Goal: Task Accomplishment & Management: Complete application form

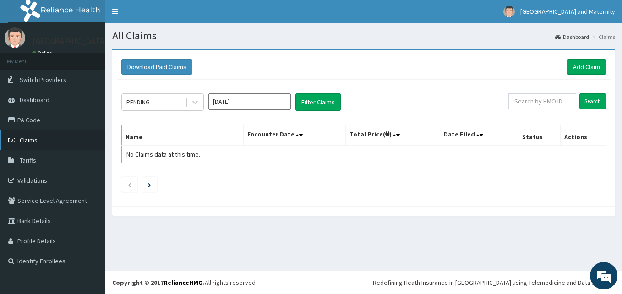
click at [34, 142] on span "Claims" at bounding box center [29, 140] width 18 height 8
click at [545, 104] on input "text" at bounding box center [542, 101] width 68 height 16
paste input "PNM/10037/A"
type input "PNM/10037/A"
click at [591, 99] on input "Search" at bounding box center [592, 101] width 27 height 16
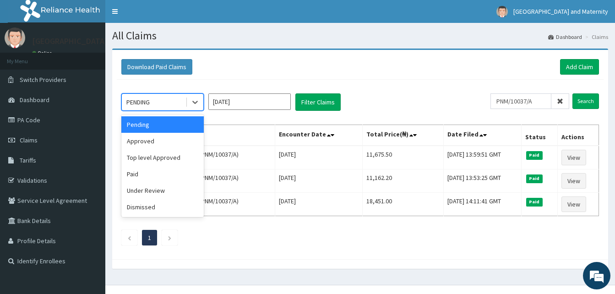
click at [126, 104] on div "PENDING" at bounding box center [137, 102] width 23 height 9
click at [142, 141] on div "Approved" at bounding box center [162, 141] width 82 height 16
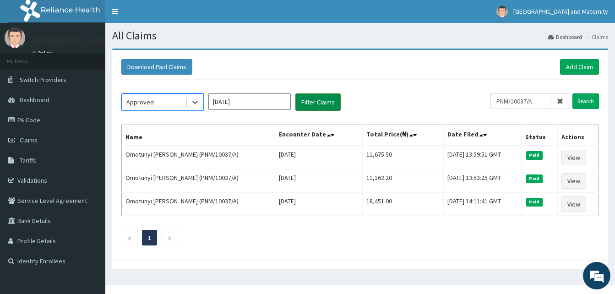
click at [331, 104] on button "Filter Claims" at bounding box center [317, 101] width 45 height 17
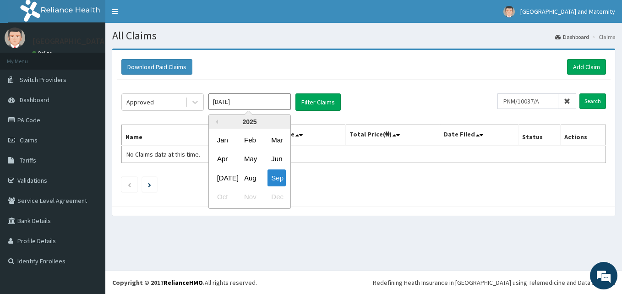
click at [213, 108] on input "Sep 2025" at bounding box center [249, 101] width 82 height 16
drag, startPoint x: 227, startPoint y: 174, endPoint x: 242, endPoint y: 163, distance: 18.4
click at [228, 173] on div "Jul" at bounding box center [222, 177] width 18 height 17
type input "Jul 2025"
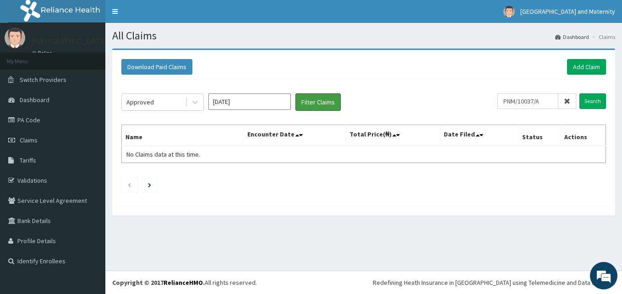
drag, startPoint x: 324, startPoint y: 98, endPoint x: 404, endPoint y: 97, distance: 80.2
click at [327, 98] on button "Filter Claims" at bounding box center [317, 101] width 45 height 17
click at [594, 104] on input "Search" at bounding box center [592, 101] width 27 height 16
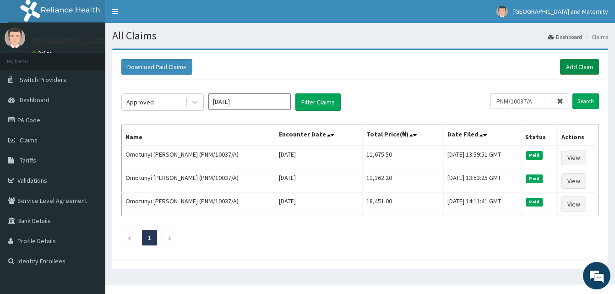
click at [577, 67] on link "Add Claim" at bounding box center [579, 67] width 39 height 16
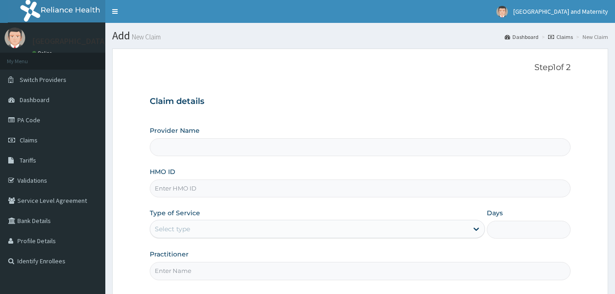
click at [224, 189] on input "HMO ID" at bounding box center [360, 189] width 421 height 18
paste input "PNM/10037/A"
type input "PNM/10037/A"
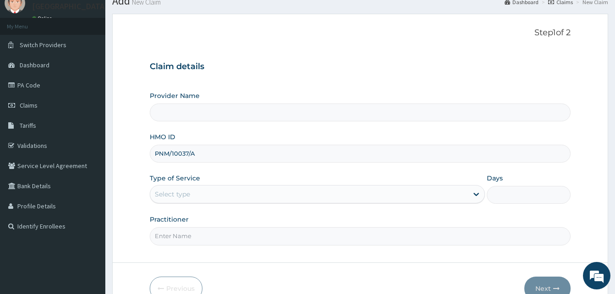
scroll to position [86, 0]
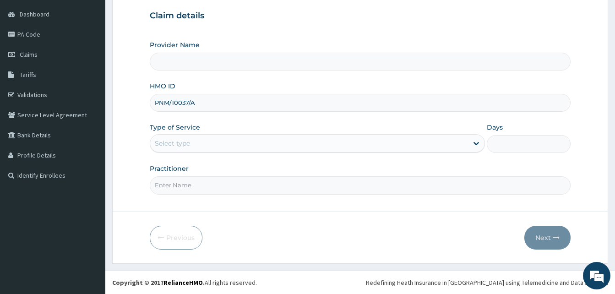
type input "[GEOGRAPHIC_DATA] & Maternity"
type input "PNM/10037/A"
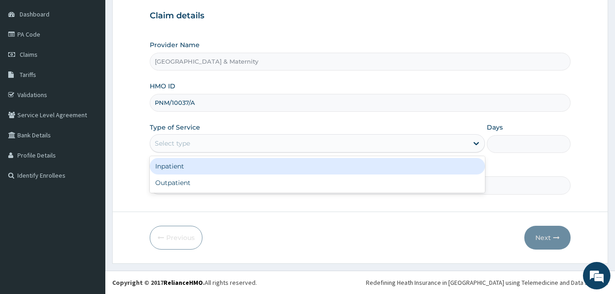
click at [227, 142] on div "Select type" at bounding box center [309, 143] width 318 height 15
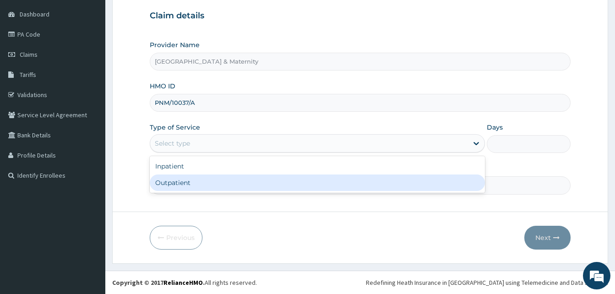
click at [223, 179] on div "Outpatient" at bounding box center [317, 183] width 335 height 16
type input "1"
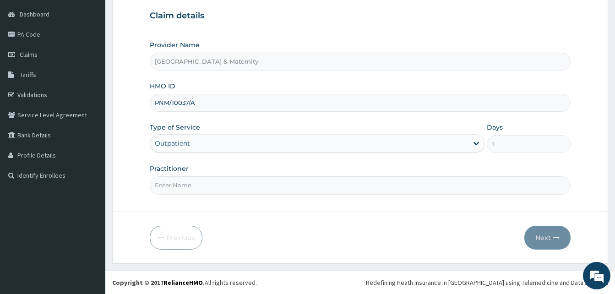
scroll to position [0, 0]
click at [237, 186] on input "Practitioner" at bounding box center [360, 185] width 421 height 18
click at [190, 189] on input "Practitioner" at bounding box center [360, 185] width 421 height 18
type input "Dr Adeosun"
click at [550, 237] on button "Next" at bounding box center [547, 238] width 46 height 24
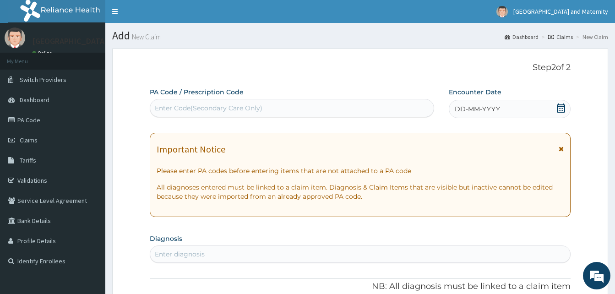
click at [564, 109] on icon at bounding box center [561, 108] width 8 height 9
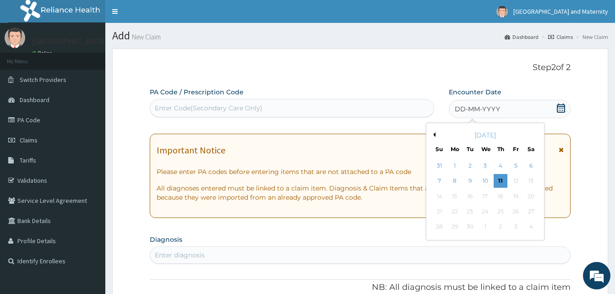
click at [435, 135] on button "Previous Month" at bounding box center [433, 134] width 5 height 5
click at [531, 180] on div "12" at bounding box center [531, 182] width 14 height 14
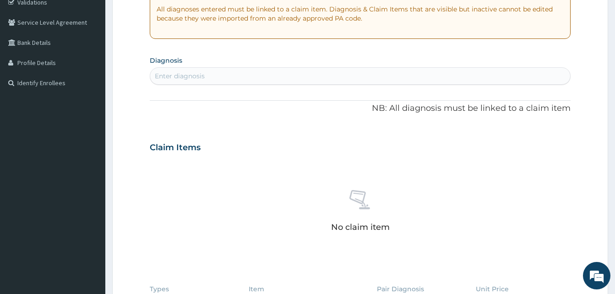
scroll to position [229, 0]
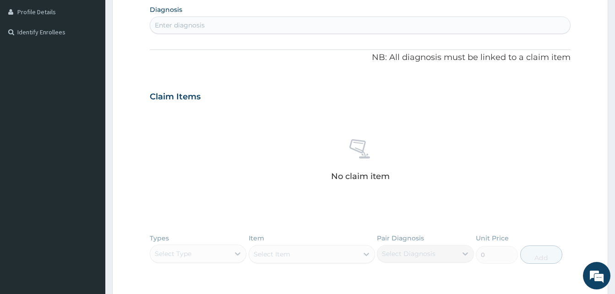
click at [252, 29] on div "Enter diagnosis" at bounding box center [360, 25] width 420 height 15
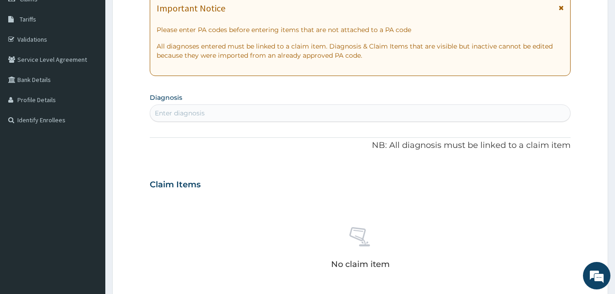
scroll to position [137, 0]
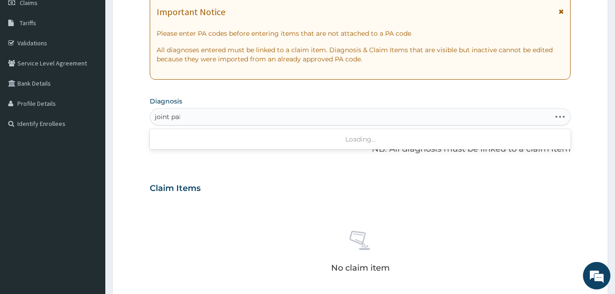
type input "joint pain"
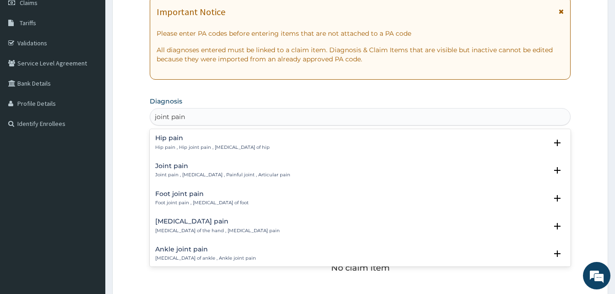
click at [202, 172] on p "Joint pain , Arthralgia , Painful joint , Articular pain" at bounding box center [222, 175] width 135 height 6
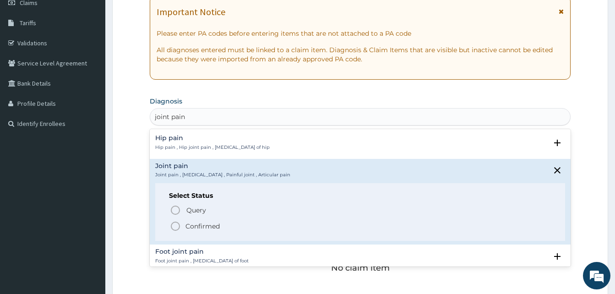
click at [218, 228] on p "Confirmed" at bounding box center [202, 226] width 34 height 9
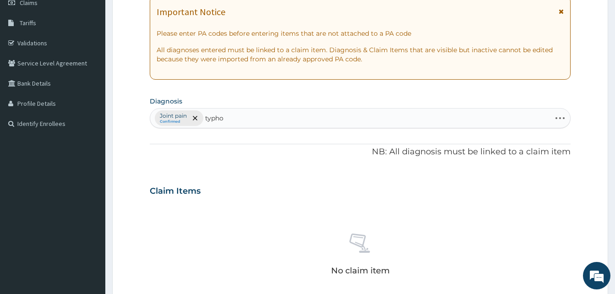
type input "typhoi"
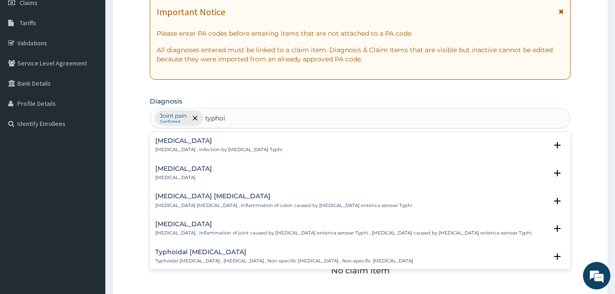
click at [227, 145] on div "Typhoid fever Typhoid fever , Infection by Salmonella Typhi" at bounding box center [218, 145] width 127 height 16
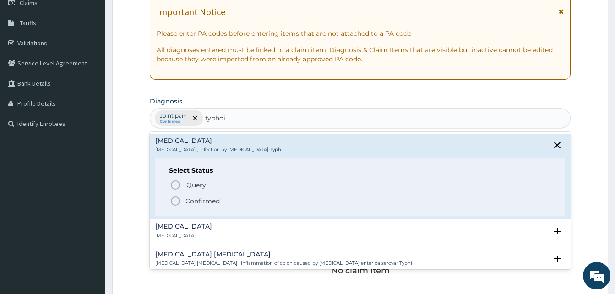
click at [233, 202] on span "Confirmed" at bounding box center [361, 201] width 382 height 11
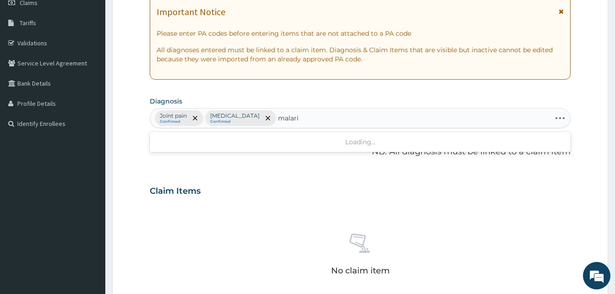
type input "malaria"
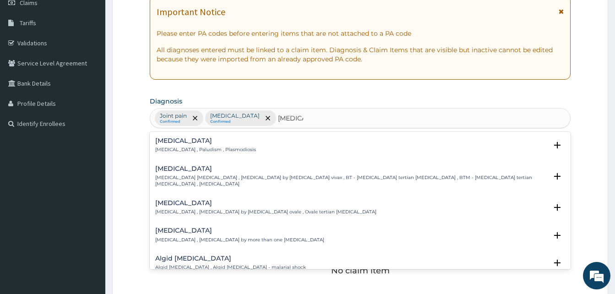
click at [217, 149] on p "Malaria , Paludism , Plasmodiosis" at bounding box center [205, 150] width 101 height 6
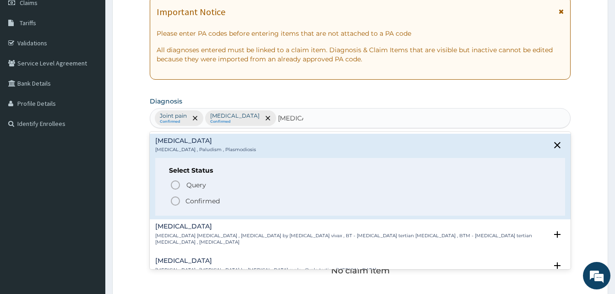
click at [213, 196] on span "Confirmed" at bounding box center [361, 201] width 382 height 11
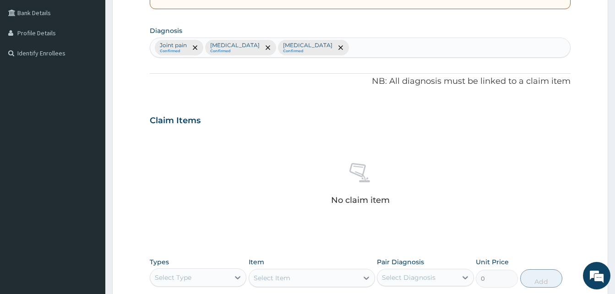
scroll to position [275, 0]
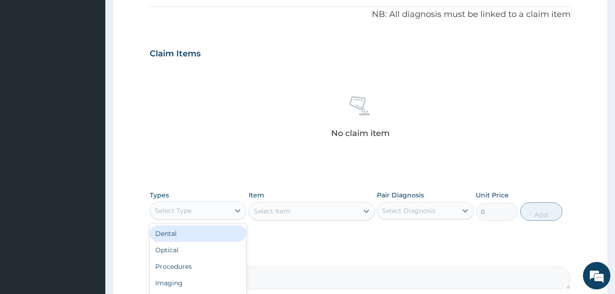
click at [212, 202] on div "Select Type" at bounding box center [198, 211] width 97 height 18
click at [201, 234] on div "Procedures" at bounding box center [198, 235] width 97 height 16
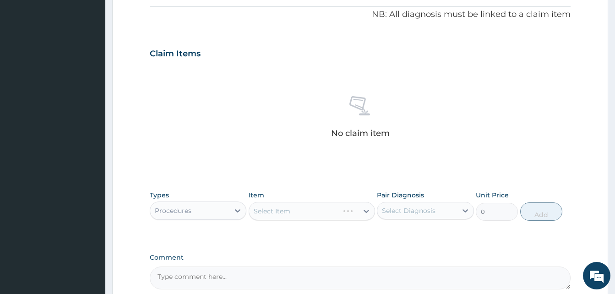
click at [300, 214] on div "Select Item" at bounding box center [312, 211] width 126 height 18
click at [308, 217] on div "Select Item" at bounding box center [303, 211] width 109 height 15
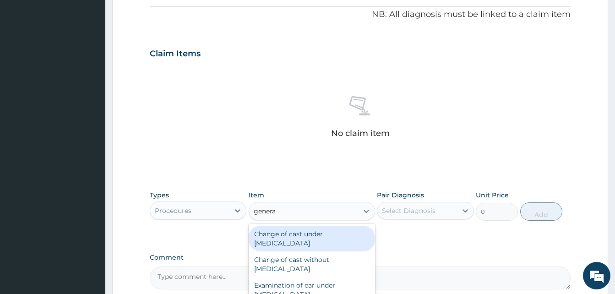
type input "general"
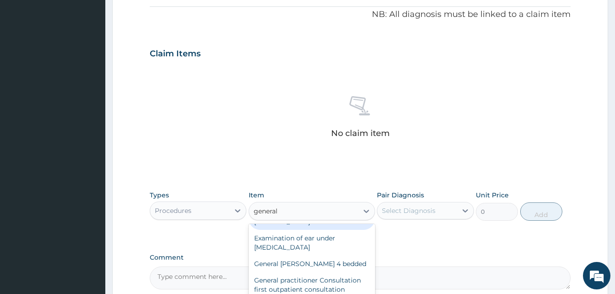
scroll to position [92, 0]
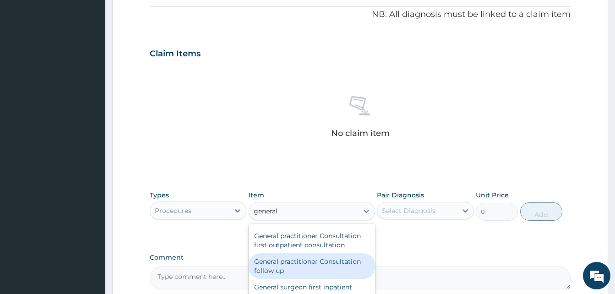
click at [337, 270] on div "General practitioner Consultation follow up" at bounding box center [312, 266] width 126 height 26
type input "2500"
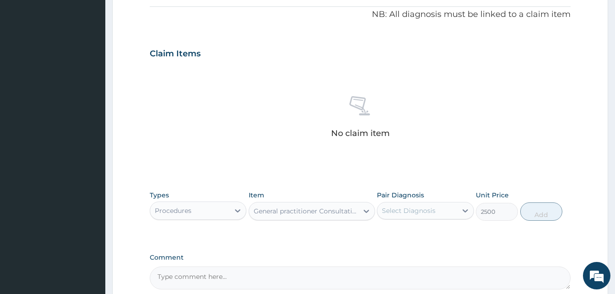
click at [331, 216] on div "General practitioner Consultation follow up" at bounding box center [303, 211] width 109 height 15
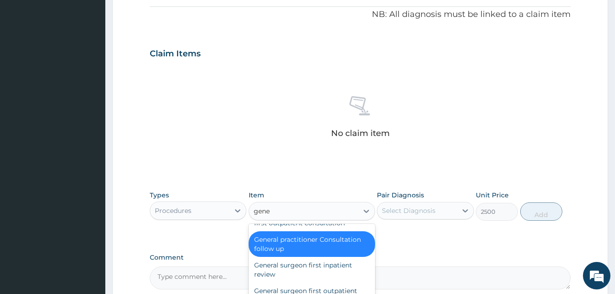
scroll to position [18, 0]
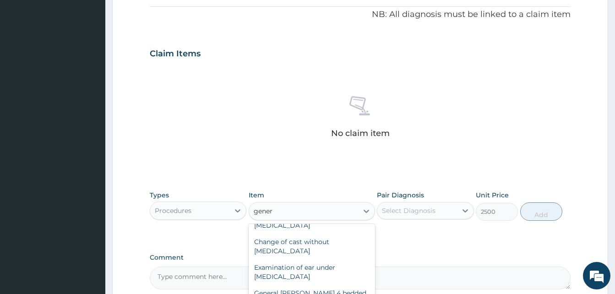
type input "genera"
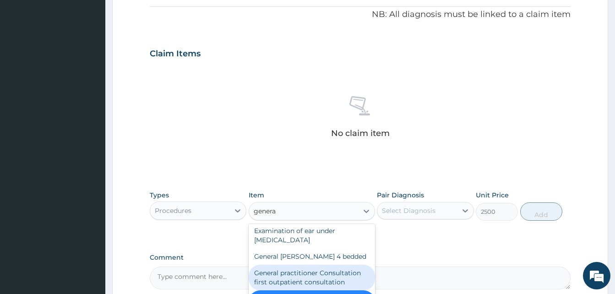
scroll to position [64, 0]
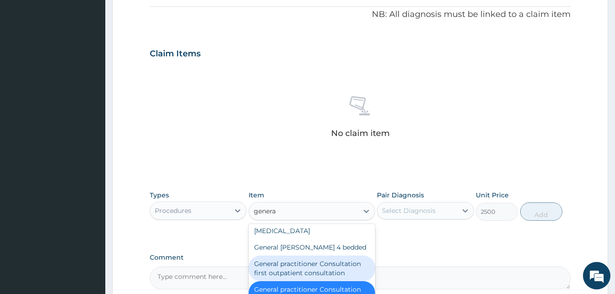
click at [339, 272] on div "General practitioner Consultation first outpatient consultation" at bounding box center [312, 269] width 126 height 26
type input "4000"
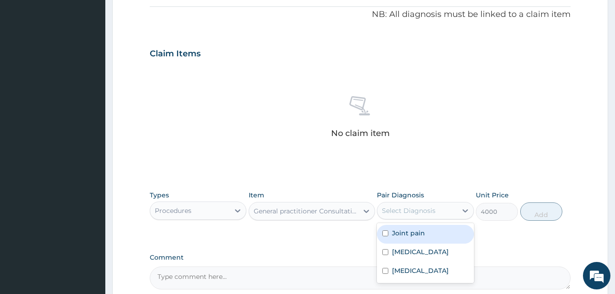
click at [422, 208] on div "Select Diagnosis" at bounding box center [409, 210] width 54 height 9
drag, startPoint x: 428, startPoint y: 237, endPoint x: 427, endPoint y: 248, distance: 11.0
click at [428, 238] on div "Joint pain" at bounding box center [425, 234] width 97 height 19
checkbox input "true"
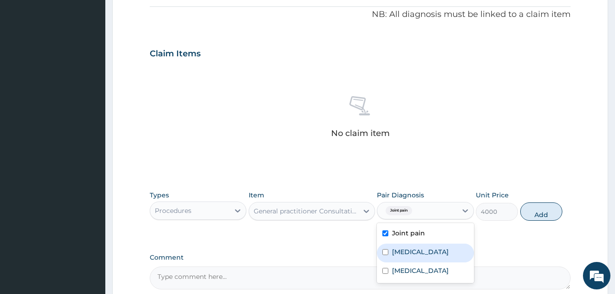
drag, startPoint x: 426, startPoint y: 254, endPoint x: 410, endPoint y: 270, distance: 22.7
click at [425, 254] on label "Typhoid fever" at bounding box center [420, 251] width 57 height 9
checkbox input "true"
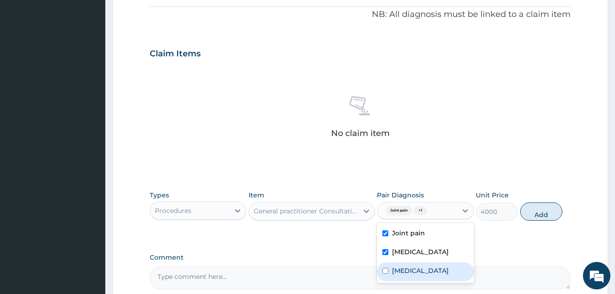
click at [410, 271] on label "Malaria" at bounding box center [420, 270] width 57 height 9
checkbox input "true"
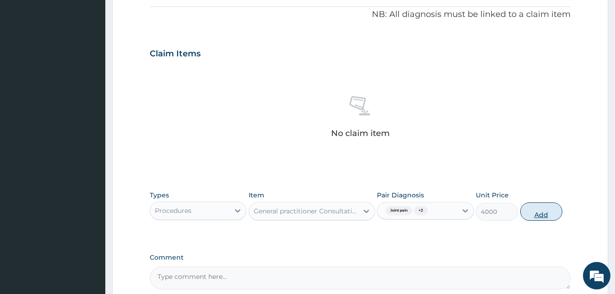
click at [541, 212] on button "Add" at bounding box center [541, 211] width 42 height 18
type input "0"
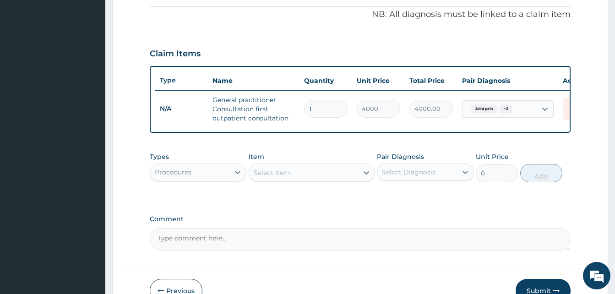
click at [188, 177] on div "Procedures" at bounding box center [173, 172] width 37 height 9
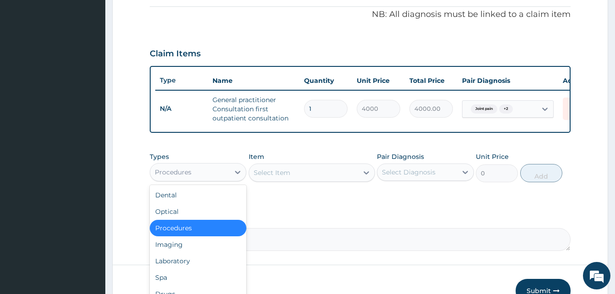
scroll to position [31, 0]
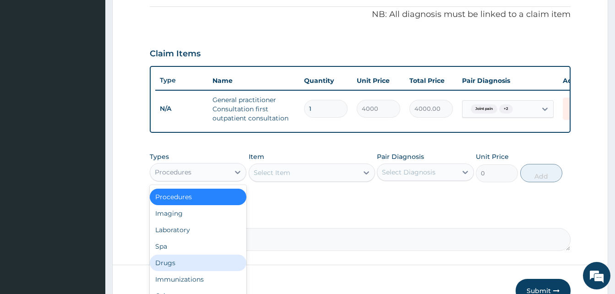
drag, startPoint x: 184, startPoint y: 271, endPoint x: 233, endPoint y: 248, distance: 54.1
click at [191, 270] on div "Drugs" at bounding box center [198, 263] width 97 height 16
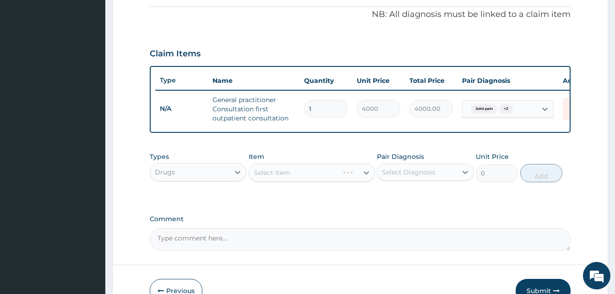
click at [281, 182] on div "Select Item" at bounding box center [312, 173] width 126 height 18
click at [282, 180] on div "Select Item" at bounding box center [312, 173] width 126 height 18
click at [282, 177] on div "Select Item" at bounding box center [272, 172] width 37 height 9
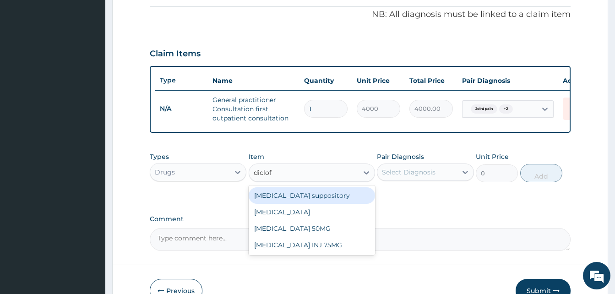
type input "diclofe"
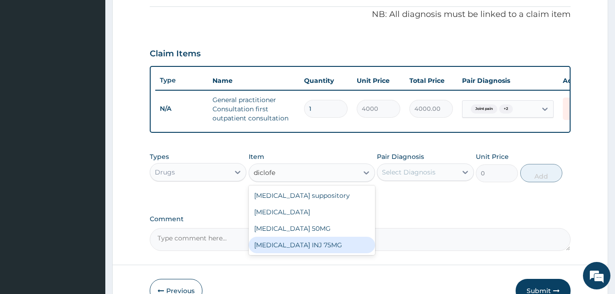
click at [327, 251] on div "Diclofenac INJ 75MG" at bounding box center [312, 245] width 126 height 16
type input "350"
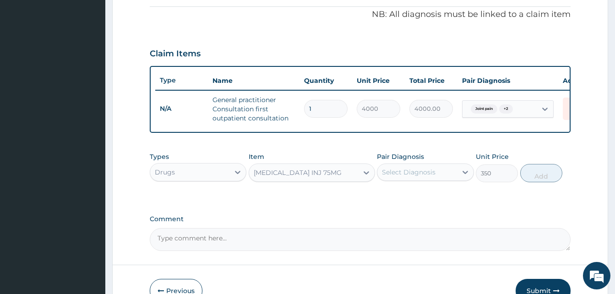
click at [429, 172] on div "Select Diagnosis" at bounding box center [416, 172] width 79 height 15
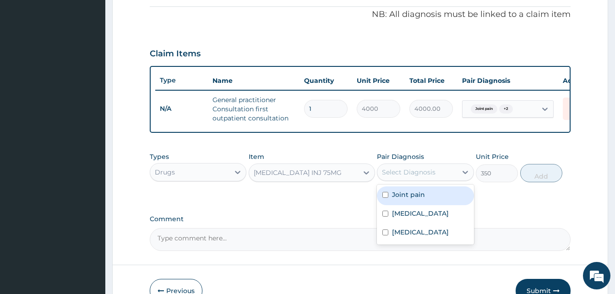
click at [425, 202] on div "Joint pain" at bounding box center [425, 195] width 97 height 19
checkbox input "true"
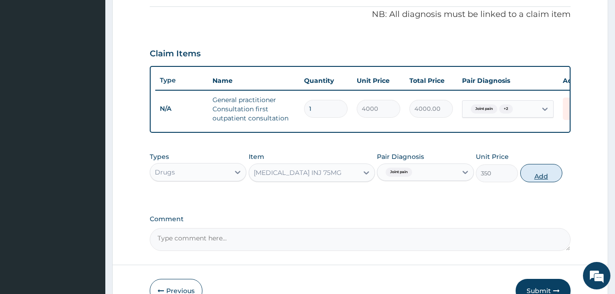
click at [551, 181] on button "Add" at bounding box center [541, 173] width 42 height 18
type input "0"
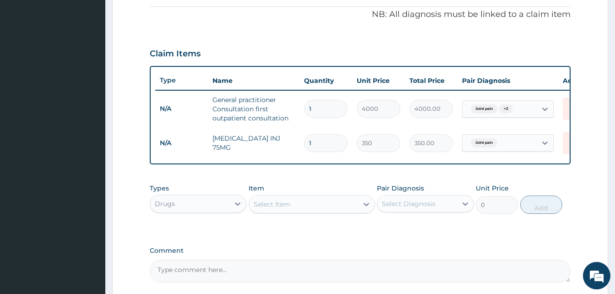
click at [275, 209] on div "Select Item" at bounding box center [272, 204] width 37 height 9
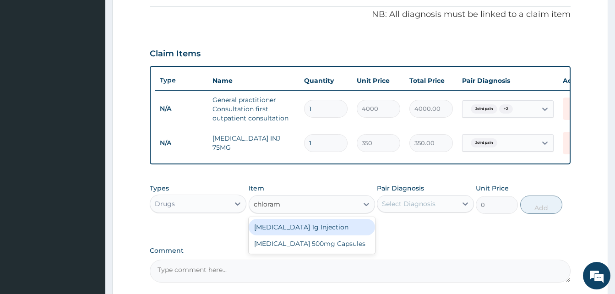
type input "chloramp"
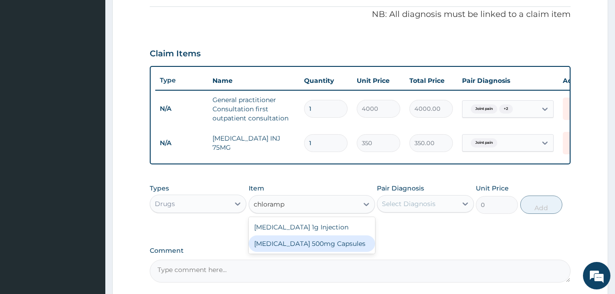
click at [349, 251] on div "Chloramphenicol 500mg Capsules" at bounding box center [312, 243] width 126 height 16
type input "59.125"
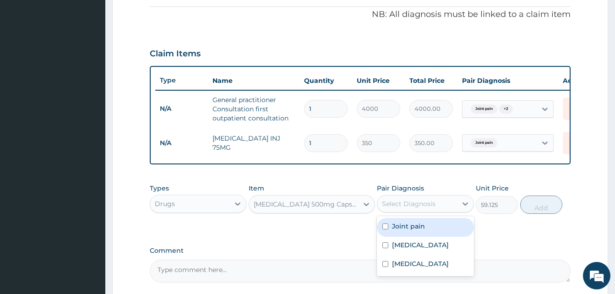
click at [421, 208] on div "Select Diagnosis" at bounding box center [409, 203] width 54 height 9
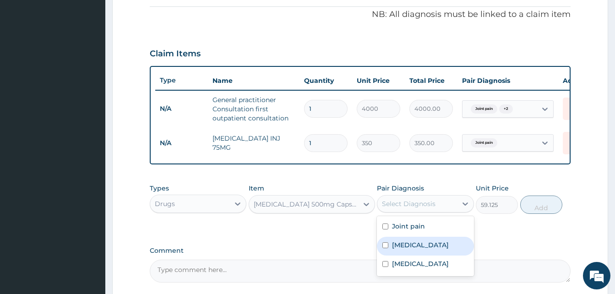
click at [420, 248] on label "Typhoid fever" at bounding box center [420, 244] width 57 height 9
checkbox input "true"
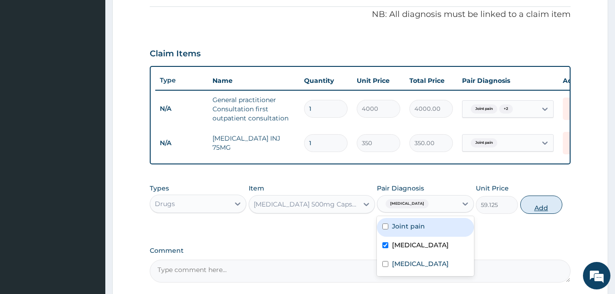
click at [543, 210] on button "Add" at bounding box center [541, 205] width 42 height 18
type input "0"
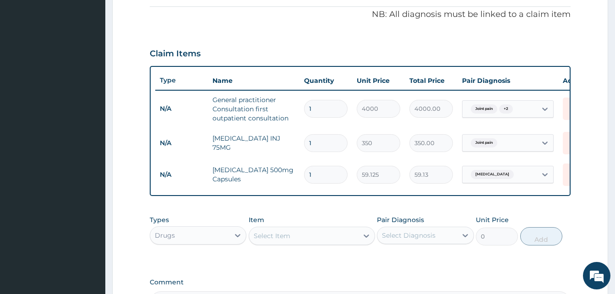
type input "15"
type input "886.88"
type input "15"
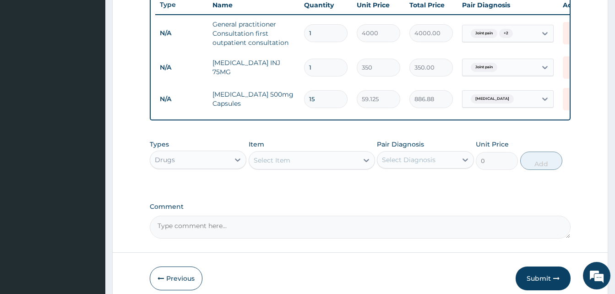
scroll to position [366, 0]
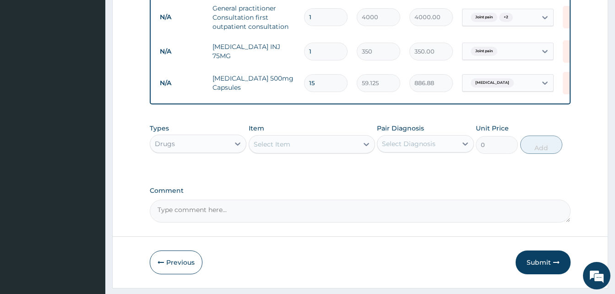
click at [287, 149] on div "Select Item" at bounding box center [272, 144] width 37 height 9
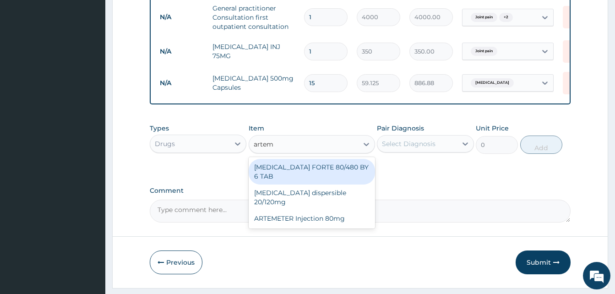
type input "arteme"
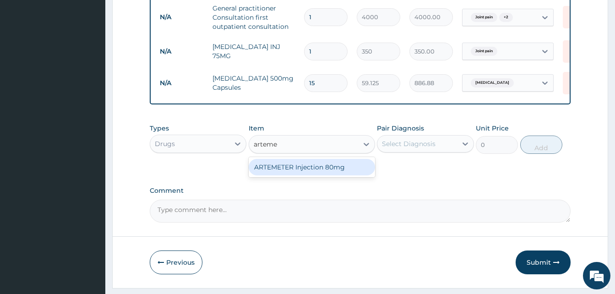
click at [293, 171] on div "ARTEMETER Injection 80mg" at bounding box center [312, 167] width 126 height 16
type input "946"
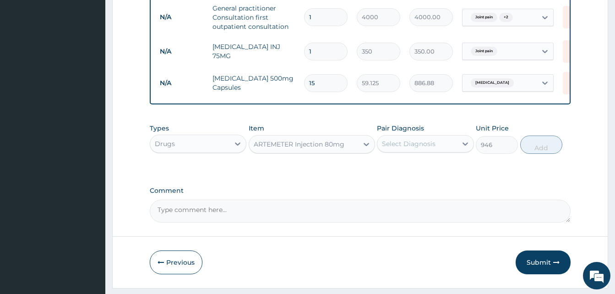
drag, startPoint x: 298, startPoint y: 156, endPoint x: 304, endPoint y: 153, distance: 6.1
click at [299, 152] on div "ARTEMETER Injection 80mg" at bounding box center [303, 144] width 109 height 15
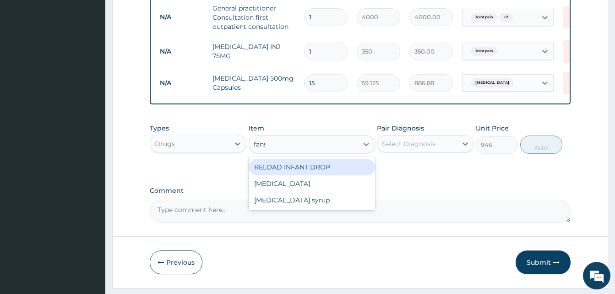
scroll to position [0, 0]
type input "fansida"
drag, startPoint x: 340, startPoint y: 180, endPoint x: 401, endPoint y: 155, distance: 65.7
click at [343, 175] on div "Fansidar" at bounding box center [312, 167] width 126 height 16
type input "250"
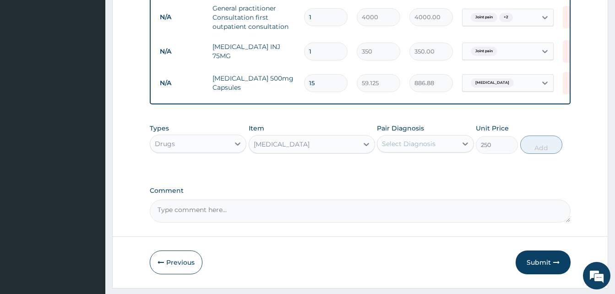
click at [412, 148] on div "Select Diagnosis" at bounding box center [409, 143] width 54 height 9
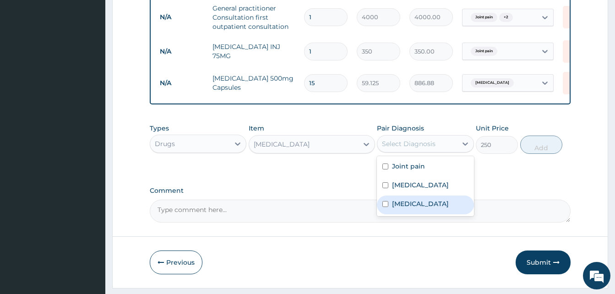
click at [423, 210] on div "Malaria" at bounding box center [425, 205] width 97 height 19
checkbox input "true"
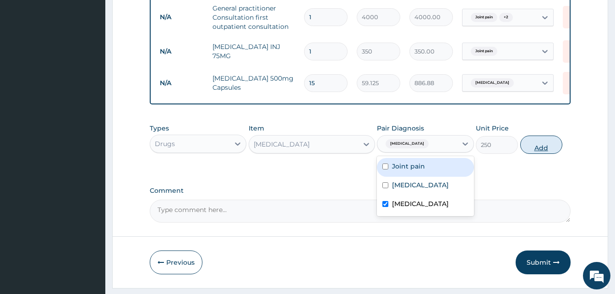
click at [544, 154] on button "Add" at bounding box center [541, 145] width 42 height 18
type input "0"
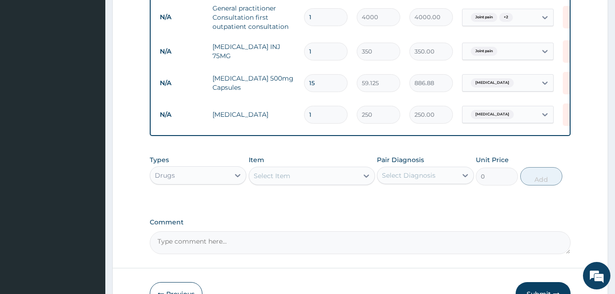
drag, startPoint x: 322, startPoint y: 117, endPoint x: 278, endPoint y: 108, distance: 44.4
click at [278, 108] on tr "N/A Fansidar 1 250 250.00 Malaria Delete" at bounding box center [379, 115] width 449 height 32
type input "3"
type input "750.00"
type input "3"
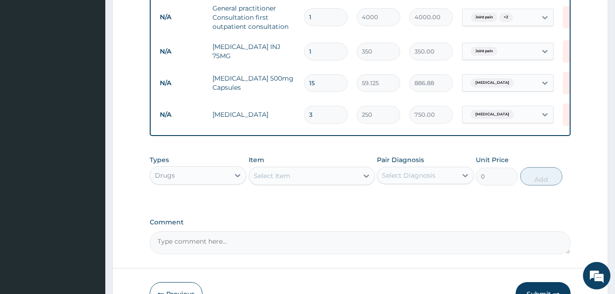
click at [284, 180] on div "Select Item" at bounding box center [272, 175] width 37 height 9
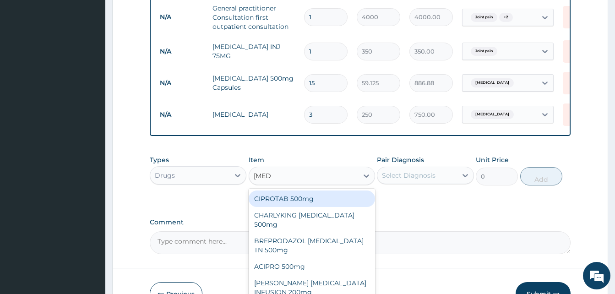
type input "ciprot"
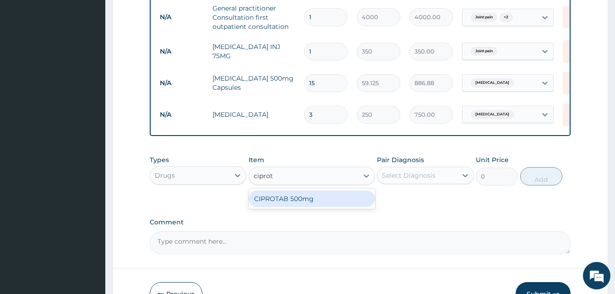
click at [307, 207] on div "CIPROTAB 500mg" at bounding box center [312, 199] width 126 height 16
type input "319.275"
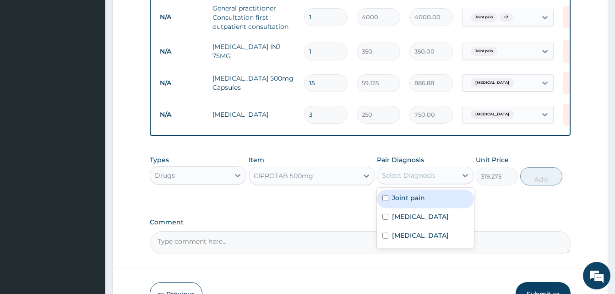
drag, startPoint x: 416, startPoint y: 183, endPoint x: 421, endPoint y: 195, distance: 13.1
click at [416, 180] on div "Select Diagnosis" at bounding box center [409, 175] width 54 height 9
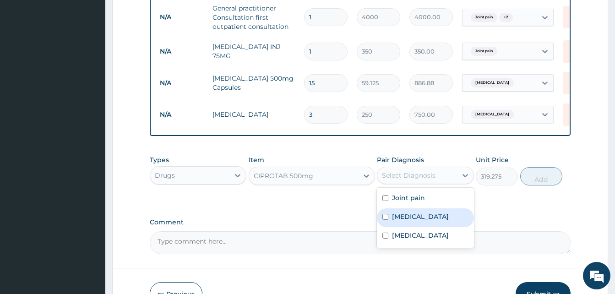
drag, startPoint x: 426, startPoint y: 223, endPoint x: 458, endPoint y: 221, distance: 31.6
click at [429, 221] on label "Typhoid fever" at bounding box center [420, 216] width 57 height 9
checkbox input "true"
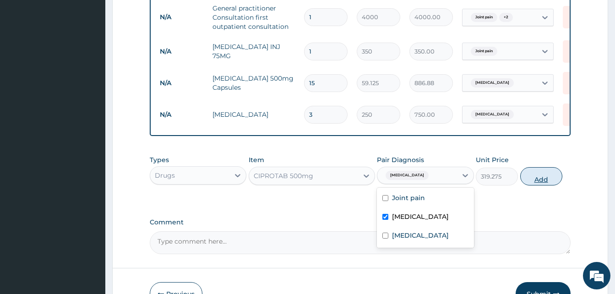
click at [535, 184] on button "Add" at bounding box center [541, 176] width 42 height 18
type input "0"
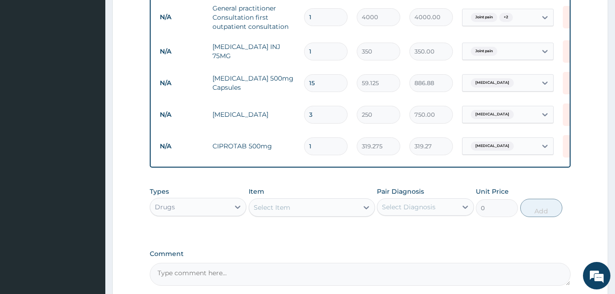
type input "10"
type input "3192.75"
type input "10"
drag, startPoint x: 300, startPoint y: 224, endPoint x: 305, endPoint y: 208, distance: 16.1
click at [301, 217] on div "Item Select Item" at bounding box center [312, 202] width 126 height 30
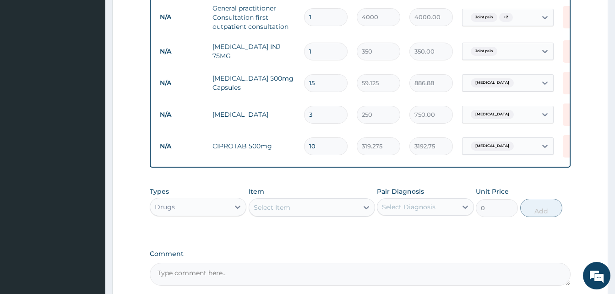
click at [310, 215] on div "Select Item" at bounding box center [303, 207] width 109 height 15
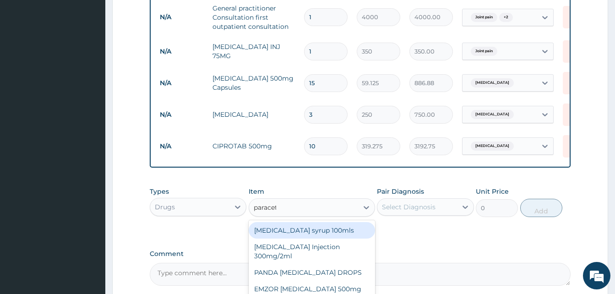
type input "paraceta"
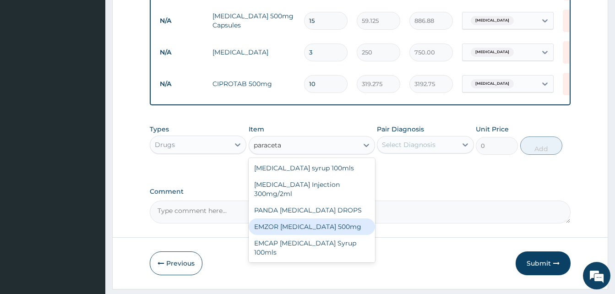
scroll to position [458, 0]
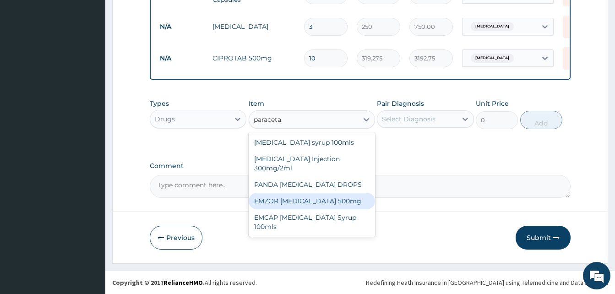
click at [338, 208] on div "EMZOR PARACETAMOL 500mg" at bounding box center [312, 201] width 126 height 16
type input "50"
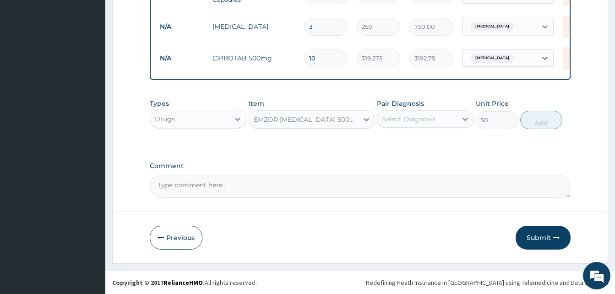
click at [404, 126] on div "Select Diagnosis" at bounding box center [416, 119] width 79 height 15
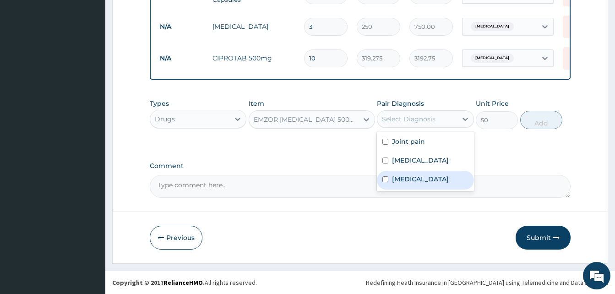
drag, startPoint x: 415, startPoint y: 181, endPoint x: 414, endPoint y: 153, distance: 28.9
click at [415, 179] on label "Malaria" at bounding box center [420, 179] width 57 height 9
checkbox input "true"
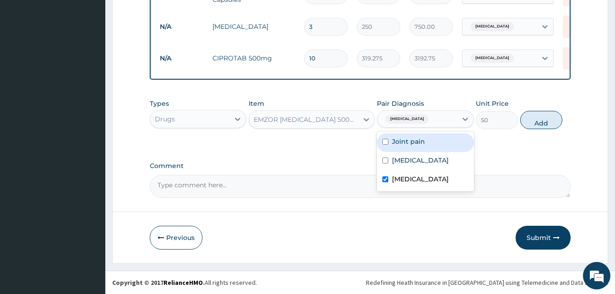
click at [415, 146] on label "Joint pain" at bounding box center [408, 141] width 33 height 9
checkbox input "true"
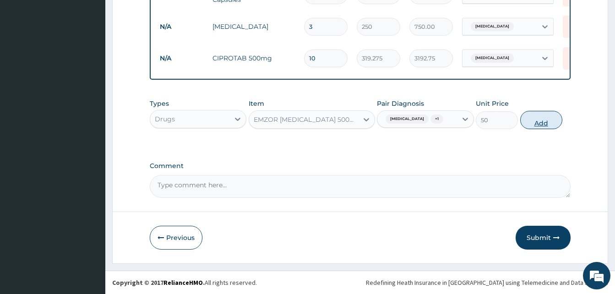
click at [543, 128] on button "Add" at bounding box center [541, 120] width 42 height 18
type input "0"
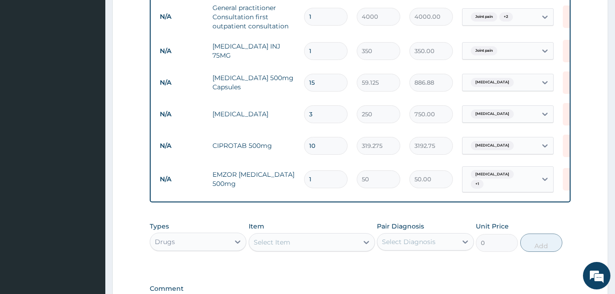
scroll to position [366, 0]
type input "12"
type input "600.00"
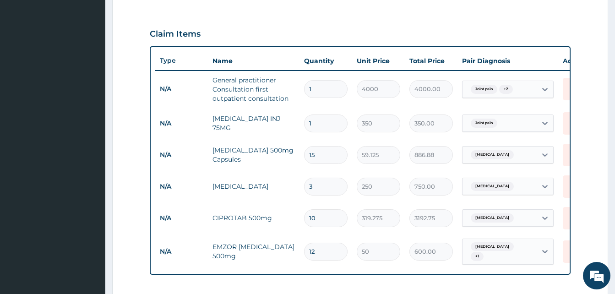
scroll to position [275, 0]
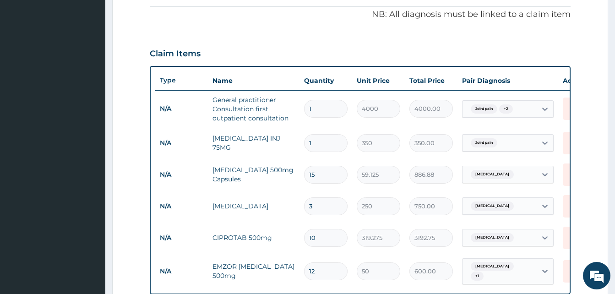
type input "12"
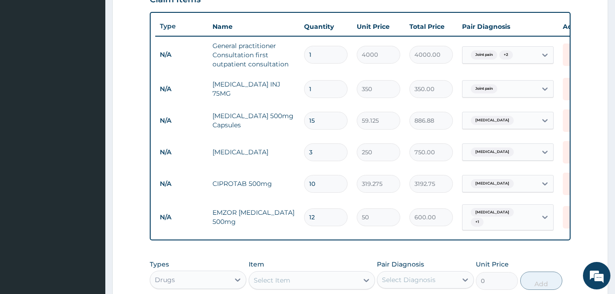
scroll to position [412, 0]
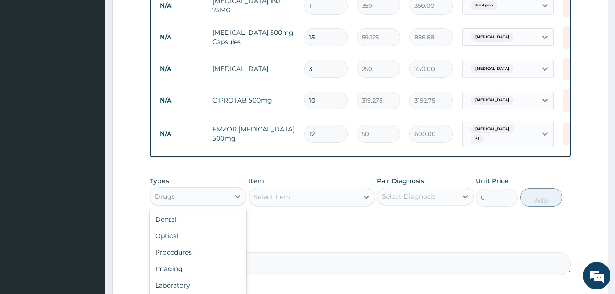
click at [182, 191] on div "Drugs" at bounding box center [198, 196] width 97 height 18
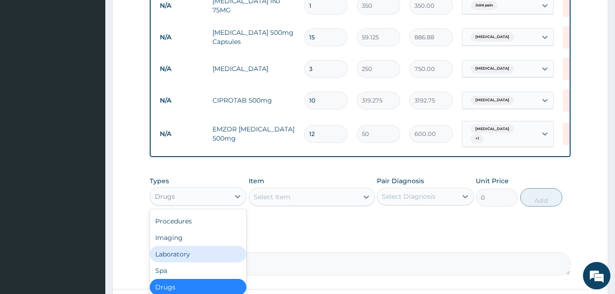
click at [199, 259] on div "Laboratory" at bounding box center [198, 254] width 97 height 16
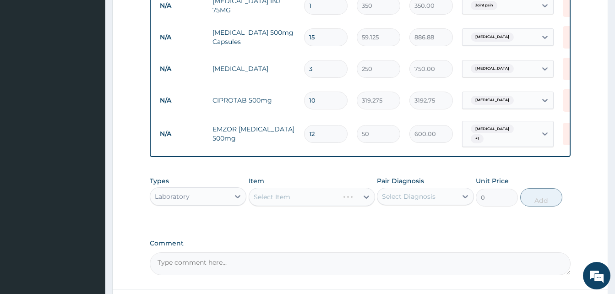
click at [301, 204] on div "Select Item" at bounding box center [312, 197] width 126 height 18
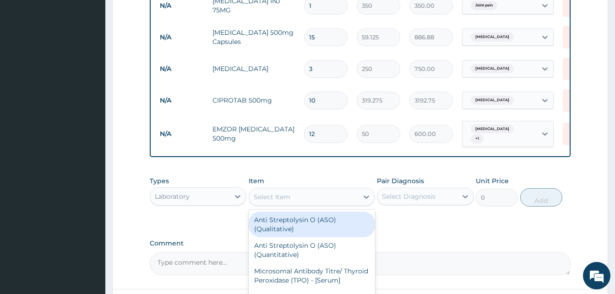
click at [301, 204] on div "Select Item" at bounding box center [303, 197] width 109 height 15
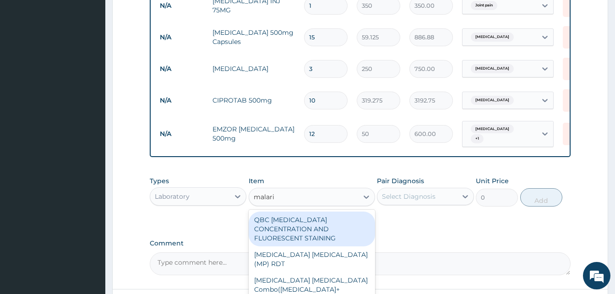
type input "malaria"
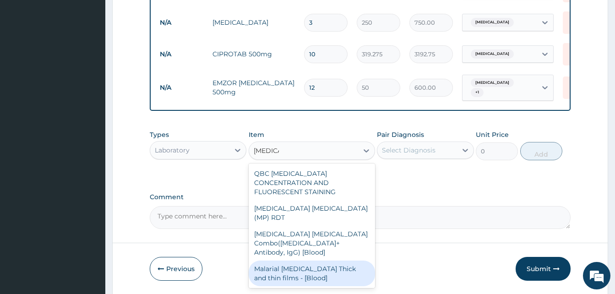
scroll to position [493, 0]
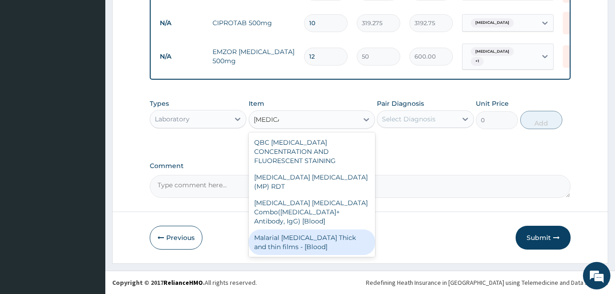
click at [335, 229] on div "Malarial Parasite Thick and thin films - [Blood]" at bounding box center [312, 242] width 126 height 26
type input "2500"
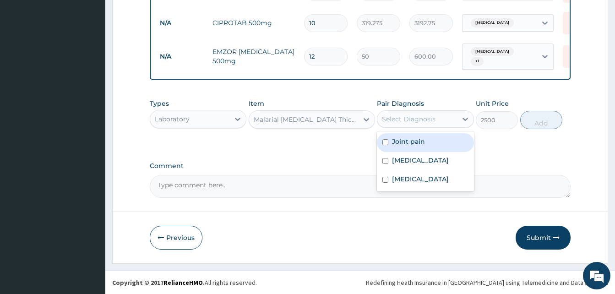
click at [414, 125] on div "Select Diagnosis" at bounding box center [416, 119] width 79 height 15
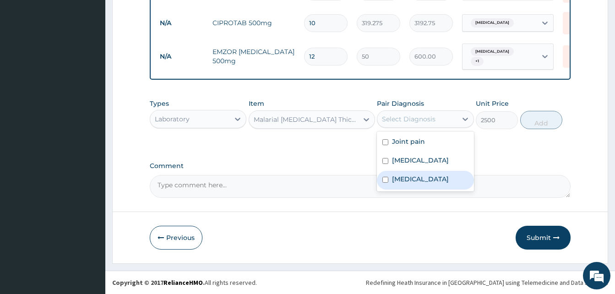
drag, startPoint x: 418, startPoint y: 178, endPoint x: 501, endPoint y: 138, distance: 92.0
click at [425, 174] on div "Malaria" at bounding box center [425, 180] width 97 height 19
checkbox input "true"
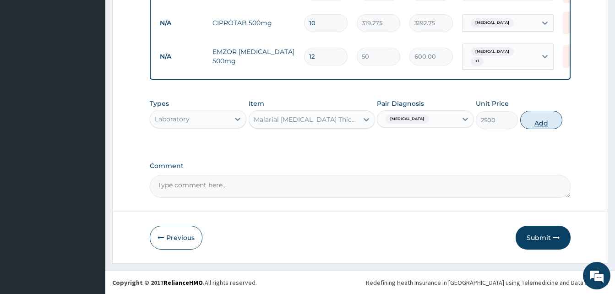
click at [541, 120] on button "Add" at bounding box center [541, 120] width 42 height 18
type input "0"
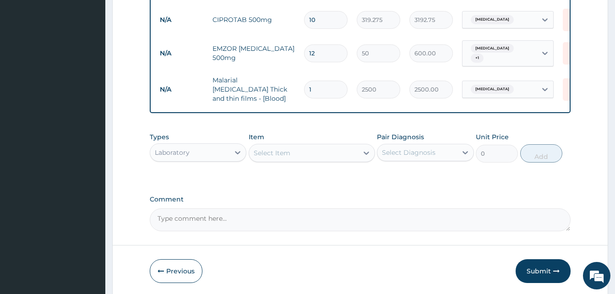
scroll to position [447, 0]
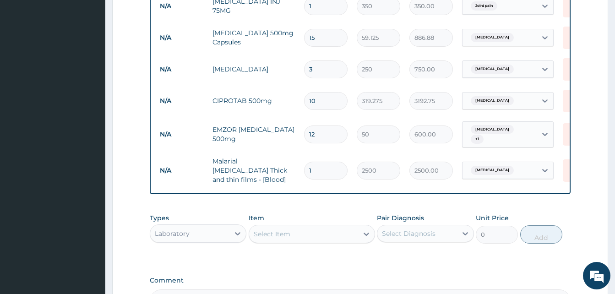
scroll to position [355, 0]
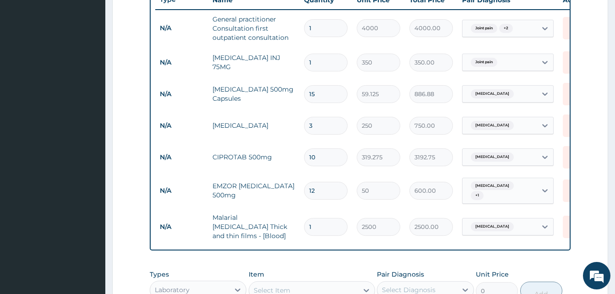
click at [534, 29] on div "Joint pain + 2" at bounding box center [500, 29] width 74 height 16
click at [595, 36] on form "Step 2 of 2 PA Code / Prescription Code Enter Code(Secondary Care Only) Encount…" at bounding box center [360, 64] width 496 height 742
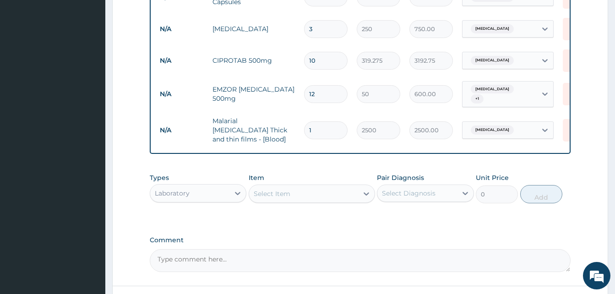
scroll to position [524, 0]
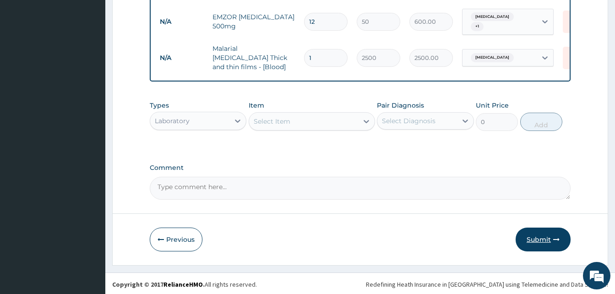
drag, startPoint x: 549, startPoint y: 235, endPoint x: 385, endPoint y: 150, distance: 184.6
click at [548, 236] on button "Submit" at bounding box center [543, 240] width 55 height 24
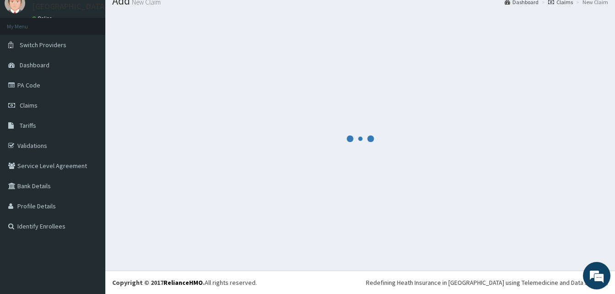
scroll to position [0, 0]
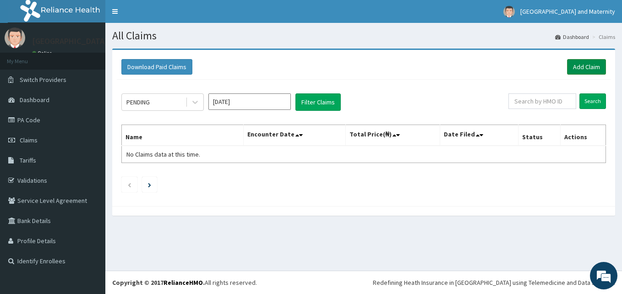
click at [581, 72] on link "Add Claim" at bounding box center [586, 67] width 39 height 16
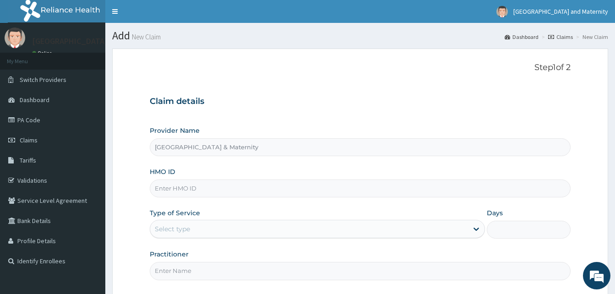
click at [171, 184] on input "HMO ID" at bounding box center [360, 189] width 421 height 18
paste input "MHI/10146/A"
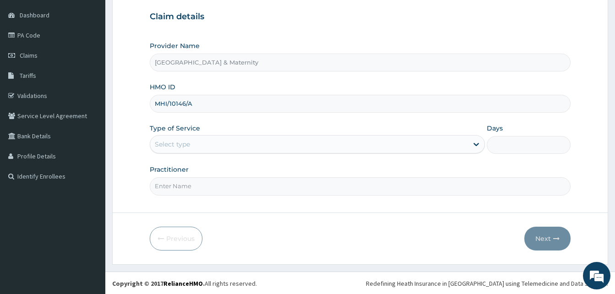
scroll to position [86, 0]
type input "MHI/10146/A"
drag, startPoint x: 200, startPoint y: 143, endPoint x: 199, endPoint y: 151, distance: 8.3
click at [200, 144] on div "Select type" at bounding box center [309, 143] width 318 height 15
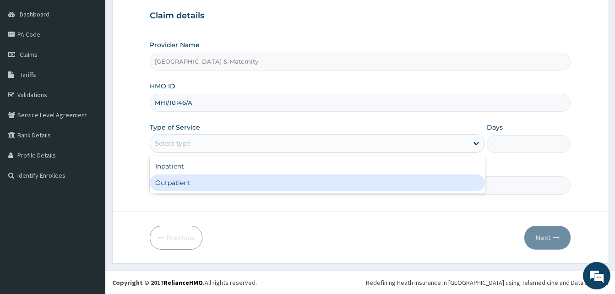
click at [184, 187] on div "Outpatient" at bounding box center [317, 183] width 335 height 16
type input "1"
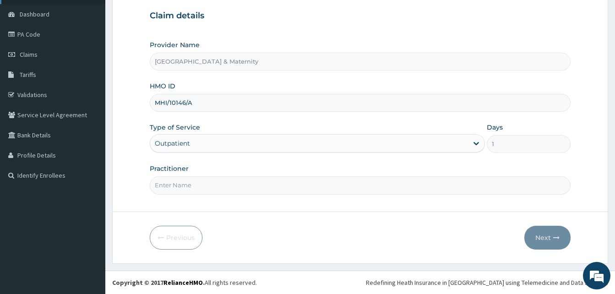
scroll to position [0, 0]
click at [172, 184] on input "Practitioner" at bounding box center [360, 185] width 421 height 18
type input "[PERSON_NAME]"
click at [537, 240] on button "Next" at bounding box center [547, 238] width 46 height 24
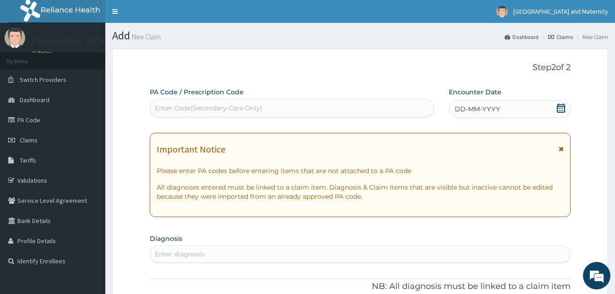
click at [560, 112] on icon at bounding box center [561, 108] width 8 height 9
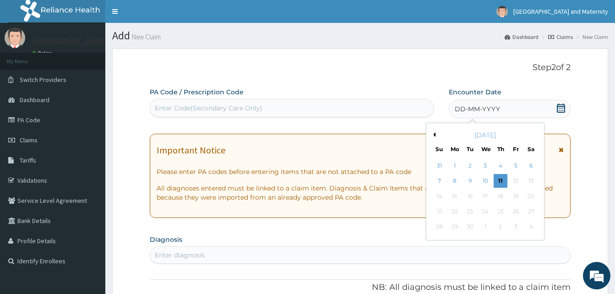
click at [435, 135] on button "Previous Month" at bounding box center [433, 134] width 5 height 5
click at [438, 180] on div "6" at bounding box center [440, 182] width 14 height 14
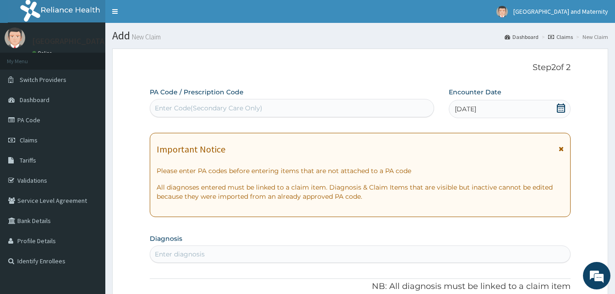
scroll to position [183, 0]
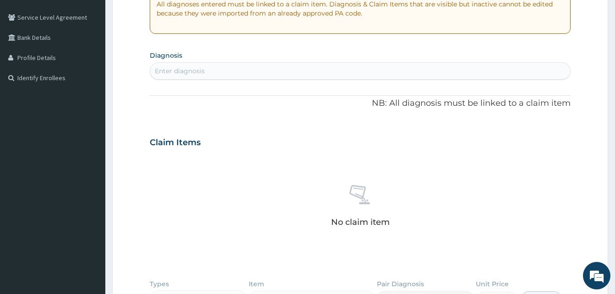
click at [275, 69] on div "Enter diagnosis" at bounding box center [360, 71] width 420 height 15
type input "upper resp"
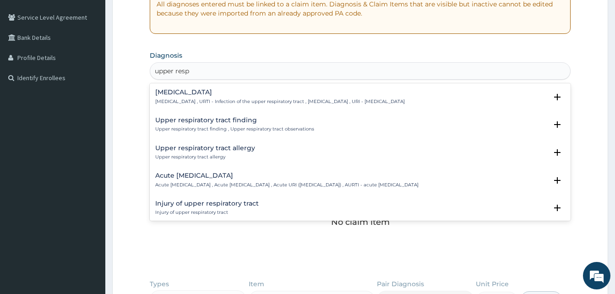
click at [254, 97] on div "[MEDICAL_DATA] [MEDICAL_DATA] , URTI - Infection of the upper respiratory tract…" at bounding box center [280, 97] width 250 height 16
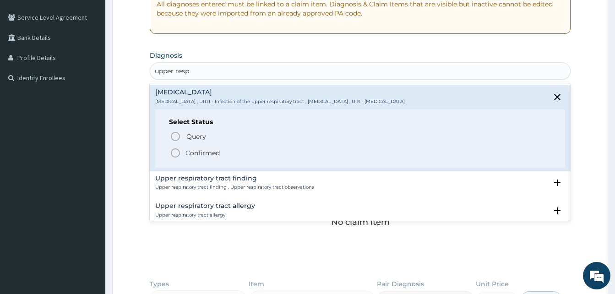
click at [235, 152] on span "Confirmed" at bounding box center [361, 152] width 382 height 11
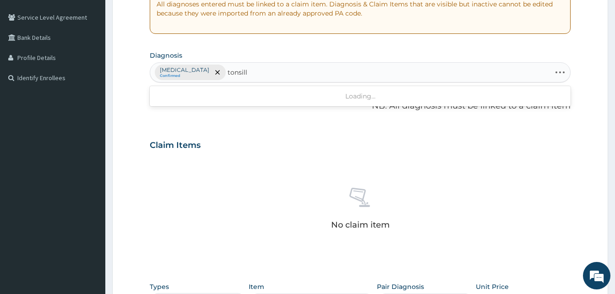
type input "tonsill"
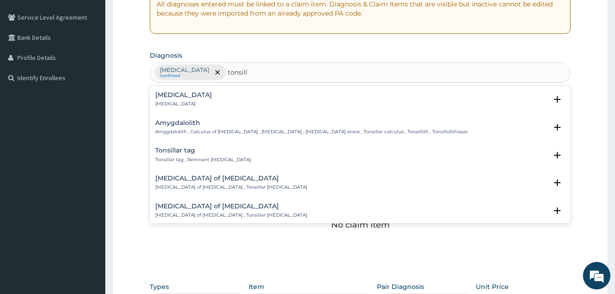
click at [175, 93] on h4 "[MEDICAL_DATA]" at bounding box center [183, 95] width 57 height 7
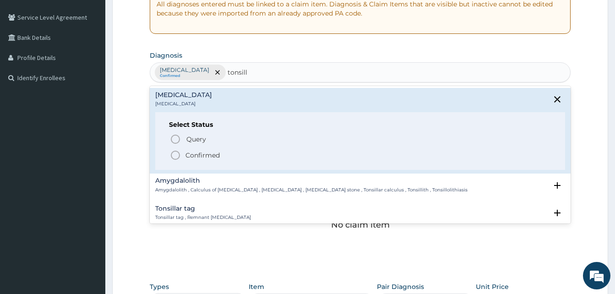
click at [196, 158] on p "Confirmed" at bounding box center [202, 155] width 34 height 9
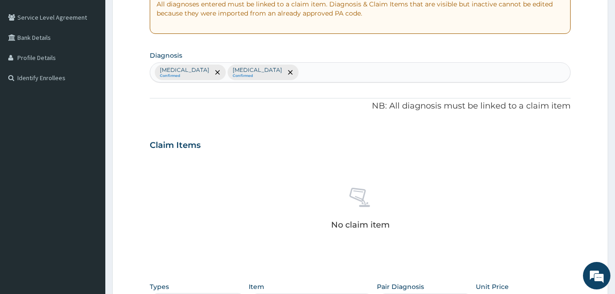
scroll to position [366, 0]
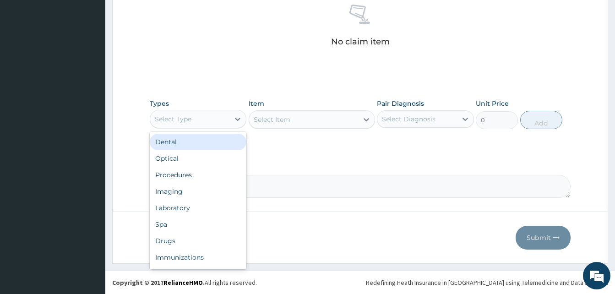
click at [207, 121] on div "Select Type" at bounding box center [189, 119] width 79 height 15
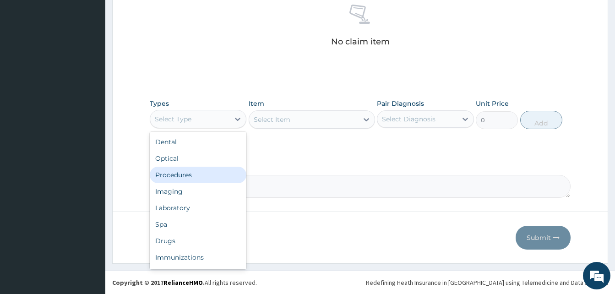
drag, startPoint x: 216, startPoint y: 175, endPoint x: 258, endPoint y: 154, distance: 46.3
click at [219, 173] on div "Procedures" at bounding box center [198, 175] width 97 height 16
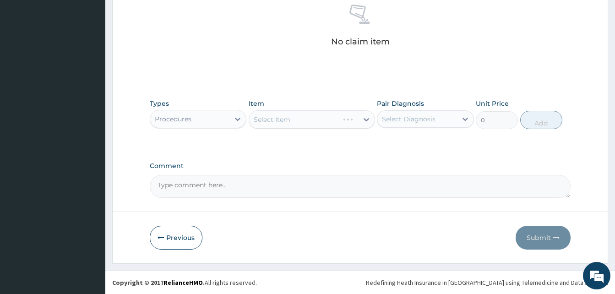
click at [312, 122] on div "Select Item" at bounding box center [312, 119] width 126 height 18
click at [313, 121] on div "Select Item" at bounding box center [312, 119] width 126 height 18
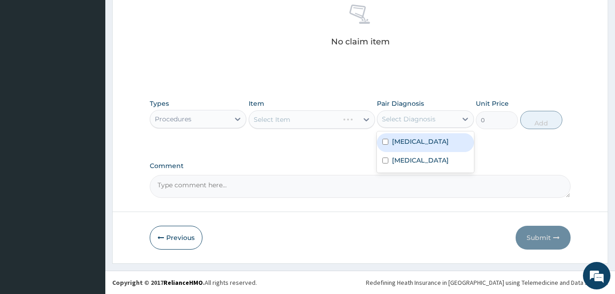
click at [430, 120] on div "Select Diagnosis" at bounding box center [409, 119] width 54 height 9
click at [427, 146] on label "[MEDICAL_DATA]" at bounding box center [420, 141] width 57 height 9
checkbox input "true"
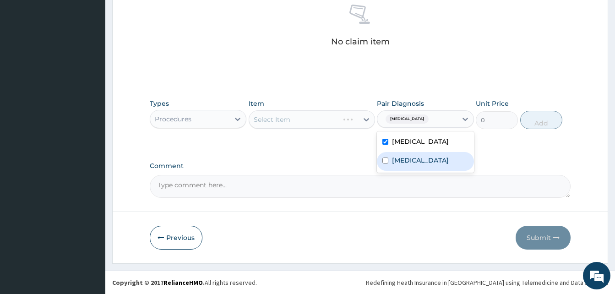
click at [427, 171] on div "[MEDICAL_DATA]" at bounding box center [425, 161] width 97 height 19
checkbox input "true"
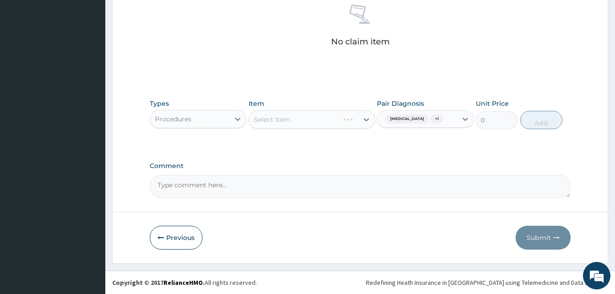
click at [354, 119] on div "Select Item" at bounding box center [312, 119] width 126 height 18
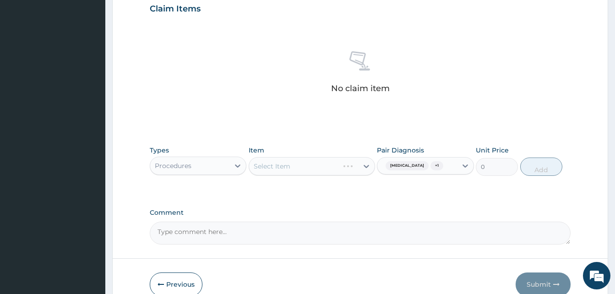
scroll to position [321, 0]
